Goal: Find specific page/section: Find specific page/section

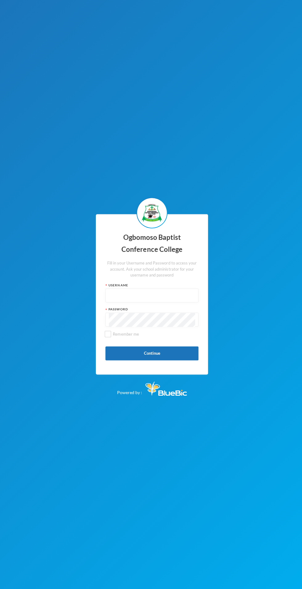
click at [162, 301] on input "text" at bounding box center [151, 294] width 86 height 14
type input "Obacco020"
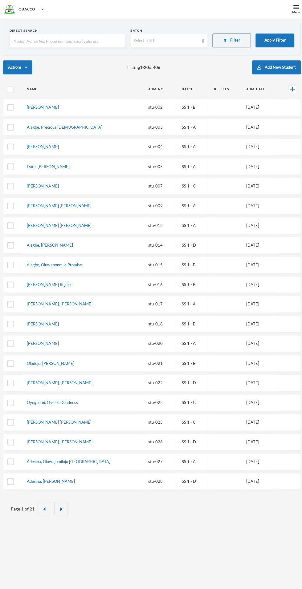
click at [288, 7] on div "Menu" at bounding box center [293, 9] width 15 height 18
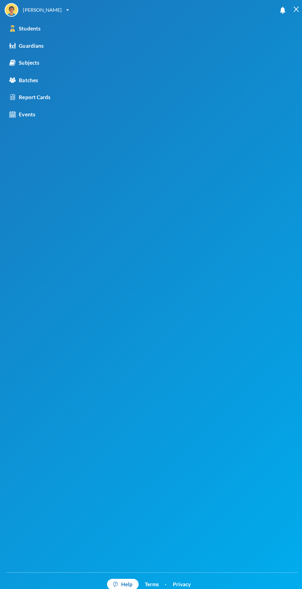
click at [49, 100] on div "Report Cards" at bounding box center [29, 97] width 41 height 8
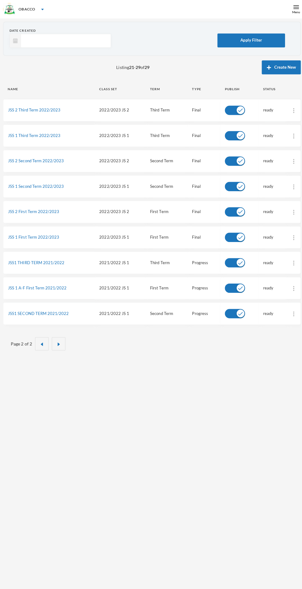
click at [41, 340] on img "button" at bounding box center [42, 342] width 4 height 4
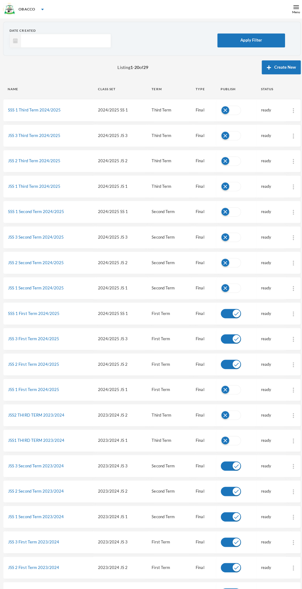
click at [41, 339] on td "JSS 3 First Term 2024/2025" at bounding box center [48, 337] width 90 height 22
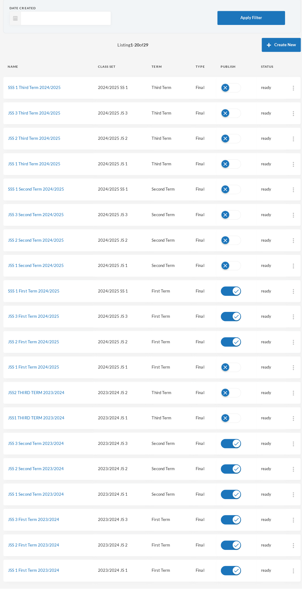
scroll to position [18, 0]
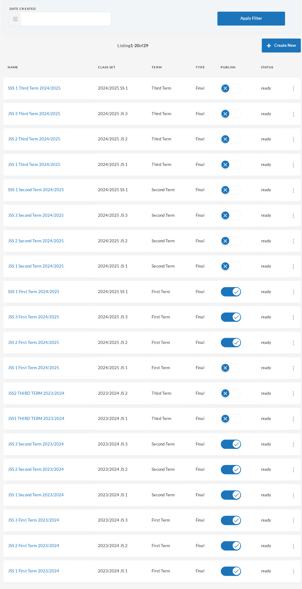
click at [47, 92] on link "SSS 1 Third Term 2024/2025" at bounding box center [34, 91] width 52 height 5
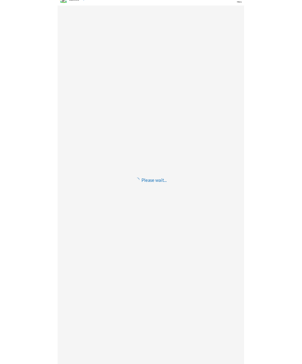
scroll to position [18, 0]
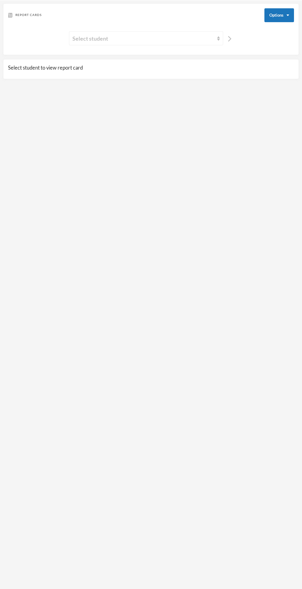
click at [169, 39] on div "Select student" at bounding box center [143, 38] width 142 height 9
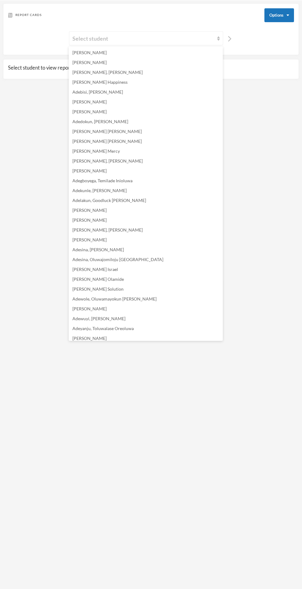
click at [141, 127] on li "[PERSON_NAME] [PERSON_NAME]" at bounding box center [146, 132] width 154 height 10
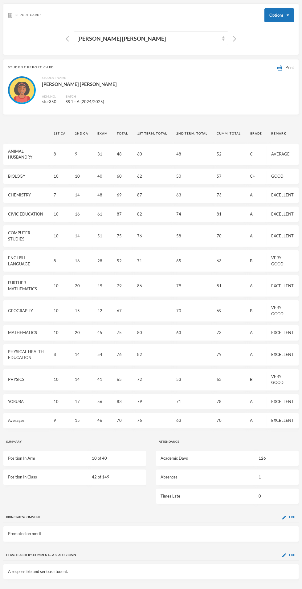
click at [234, 37] on img "button" at bounding box center [234, 39] width 3 height 6
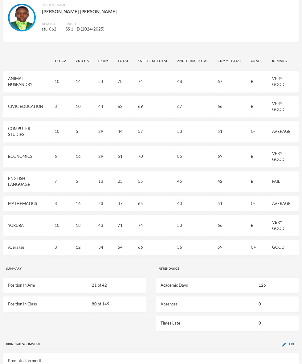
scroll to position [97, 0]
